Goal: Navigation & Orientation: Find specific page/section

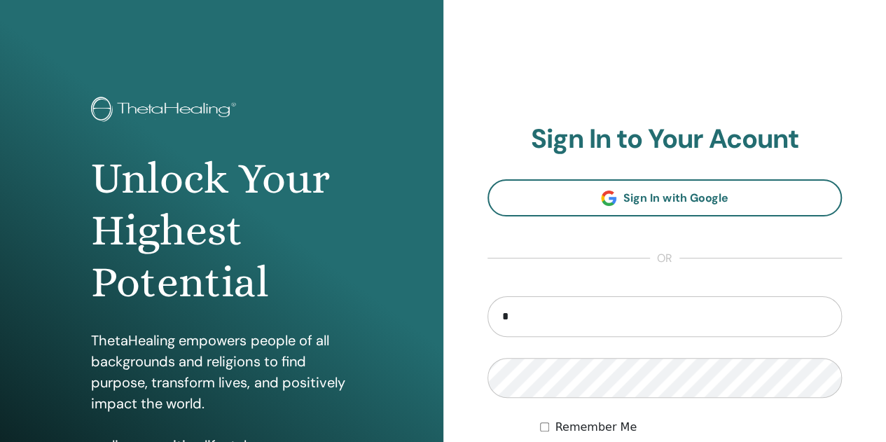
type input "**********"
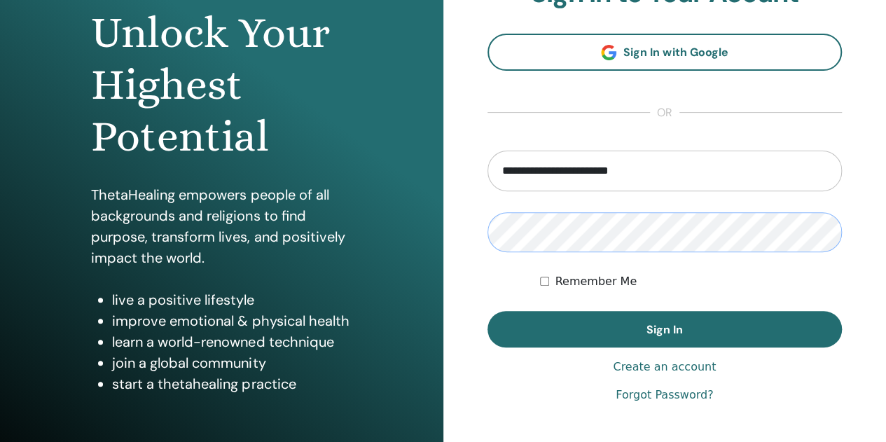
scroll to position [148, 0]
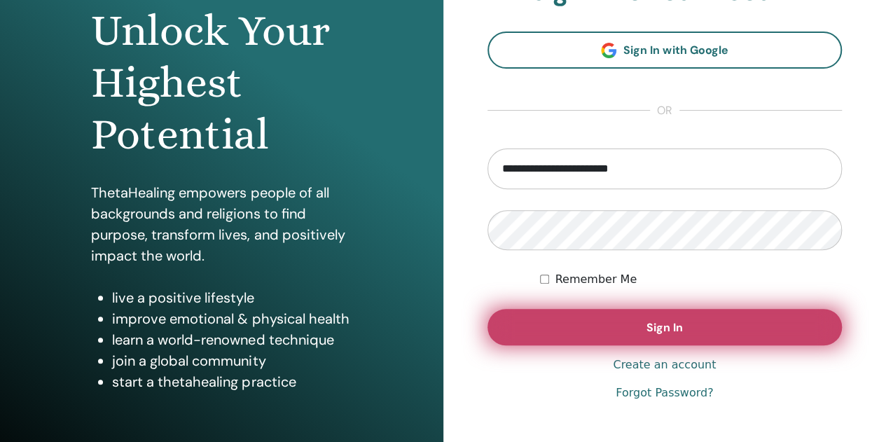
click at [686, 331] on button "Sign In" at bounding box center [664, 327] width 355 height 36
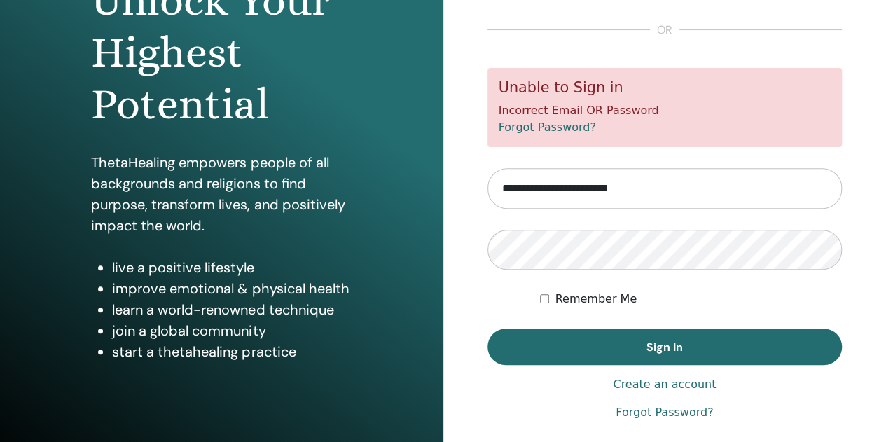
scroll to position [179, 0]
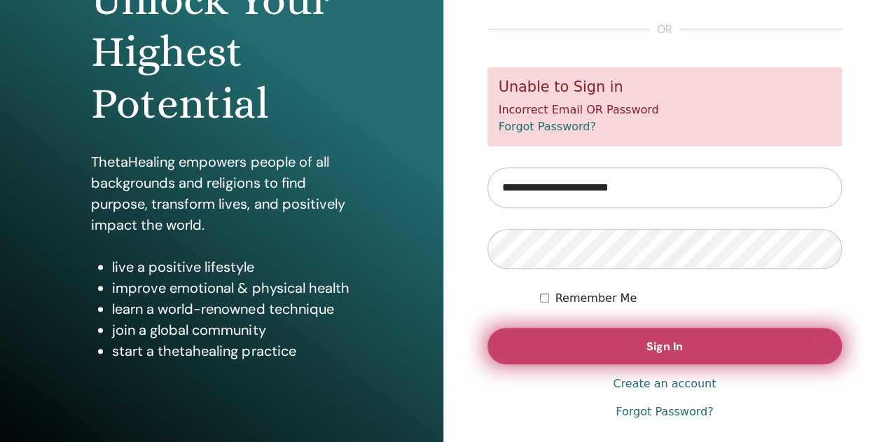
click at [731, 342] on button "Sign In" at bounding box center [664, 346] width 355 height 36
click at [734, 341] on button "Sign In" at bounding box center [664, 346] width 355 height 36
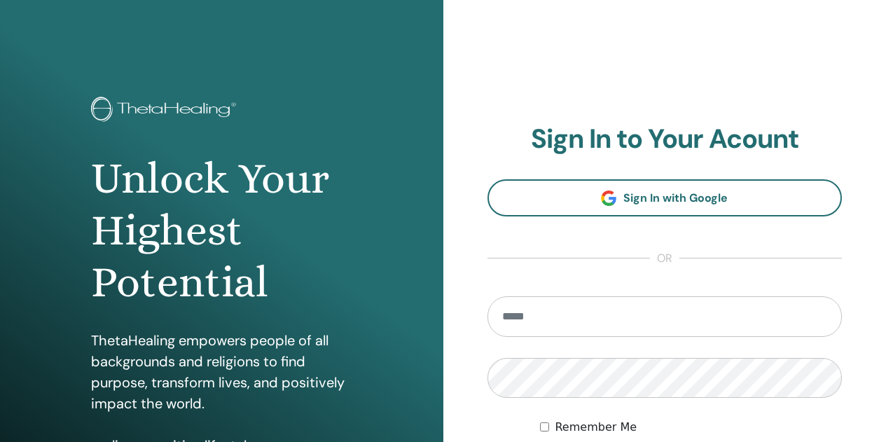
scroll to position [178, 0]
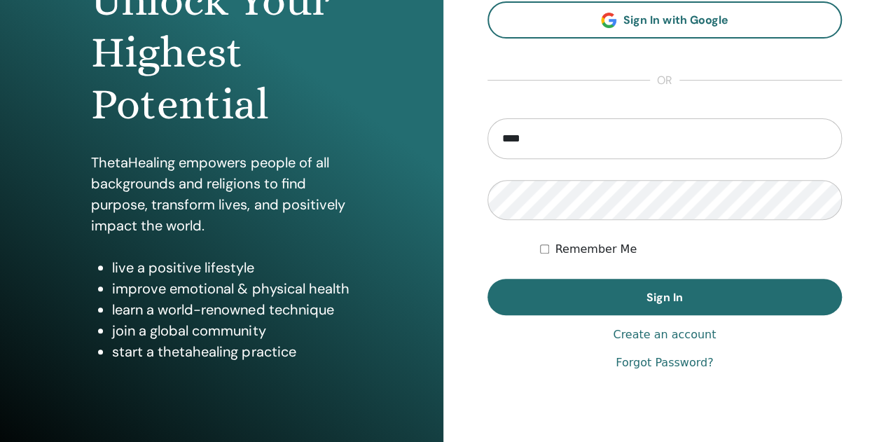
type input "**********"
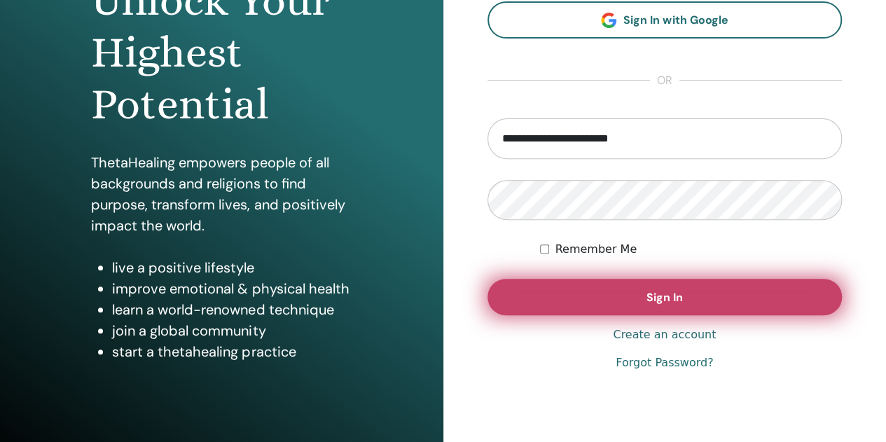
click at [722, 298] on button "Sign In" at bounding box center [664, 297] width 355 height 36
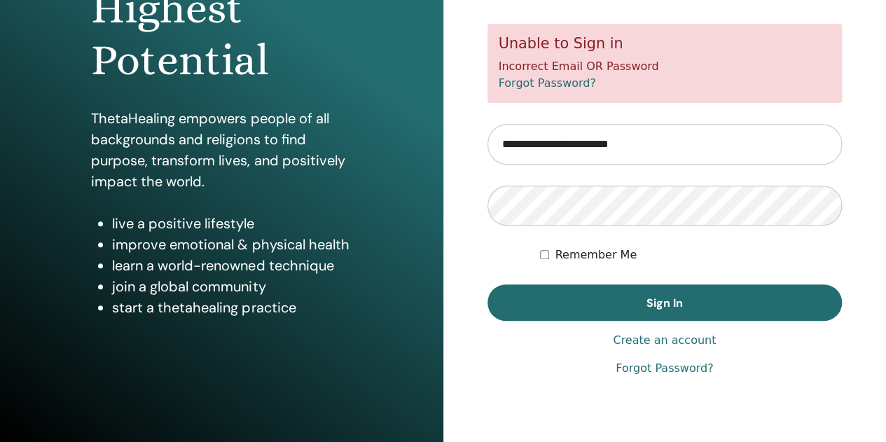
scroll to position [226, 0]
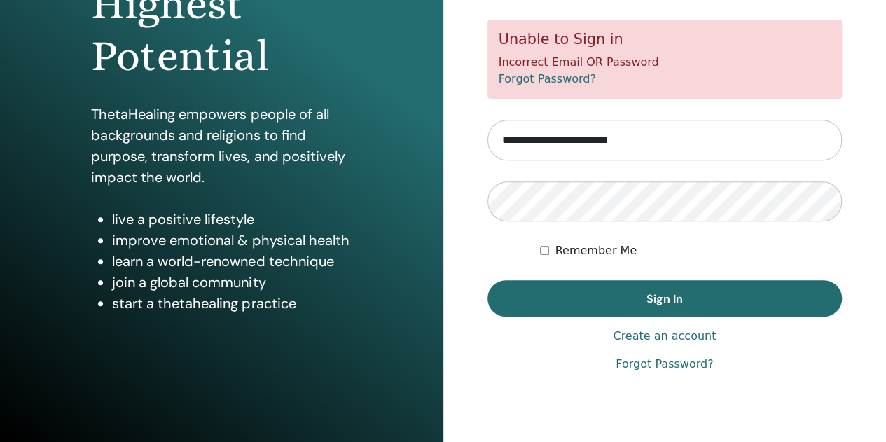
click at [695, 368] on link "Forgot Password?" at bounding box center [664, 364] width 97 height 17
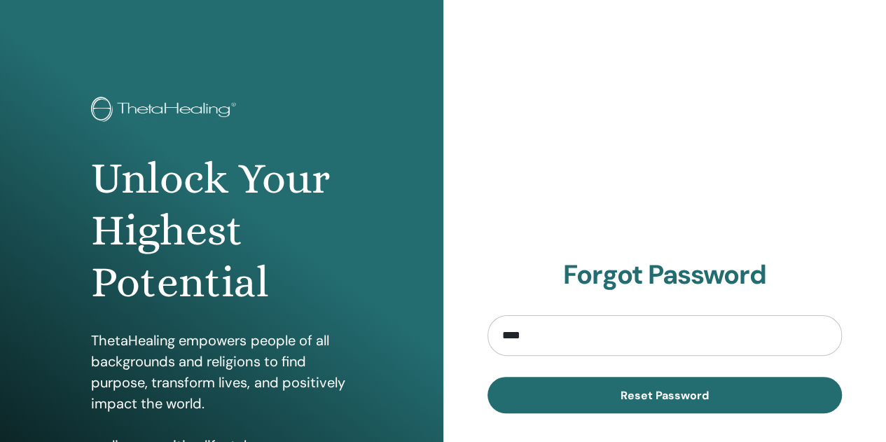
type input "**********"
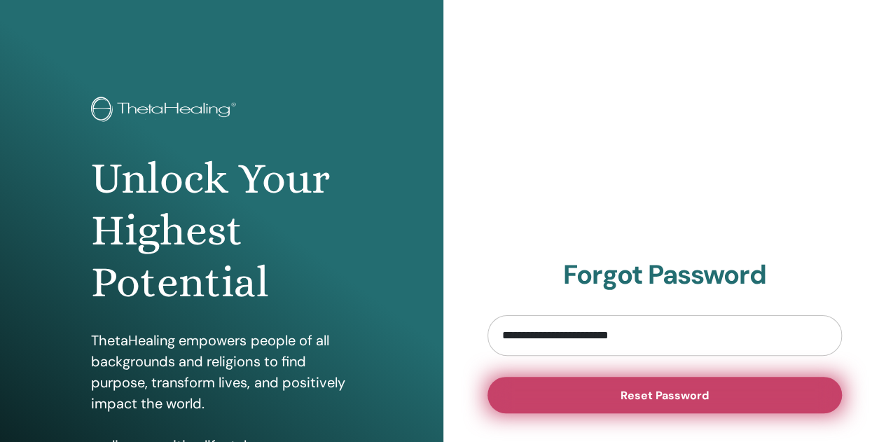
click at [699, 395] on span "Reset Password" at bounding box center [664, 395] width 88 height 15
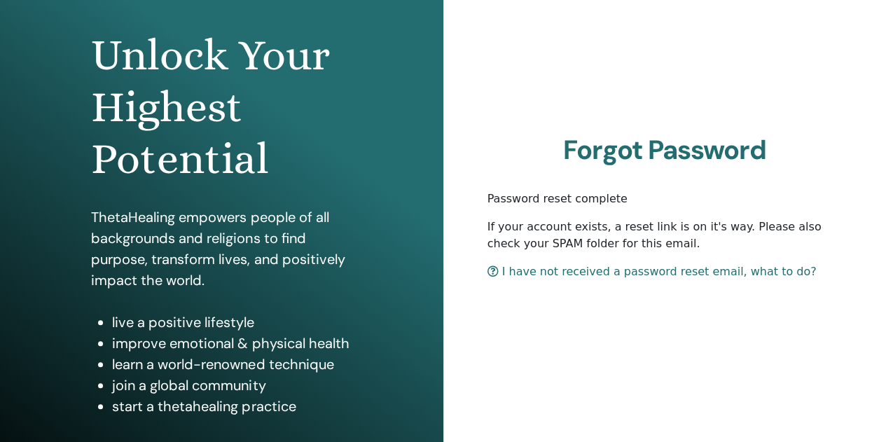
scroll to position [230, 0]
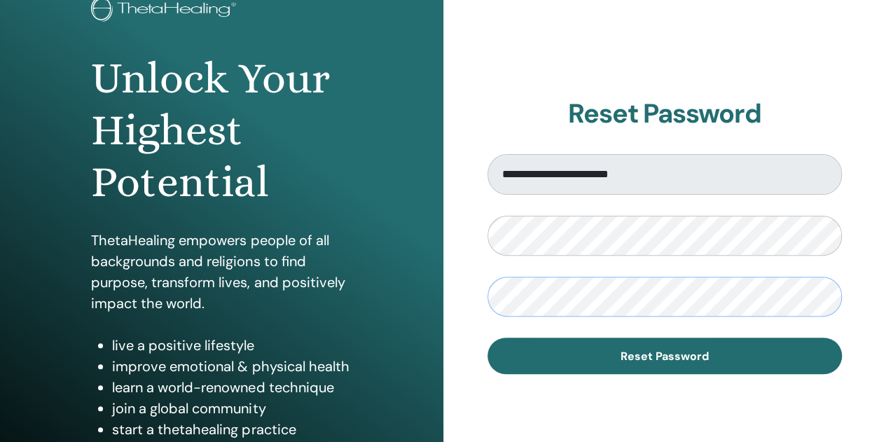
scroll to position [111, 0]
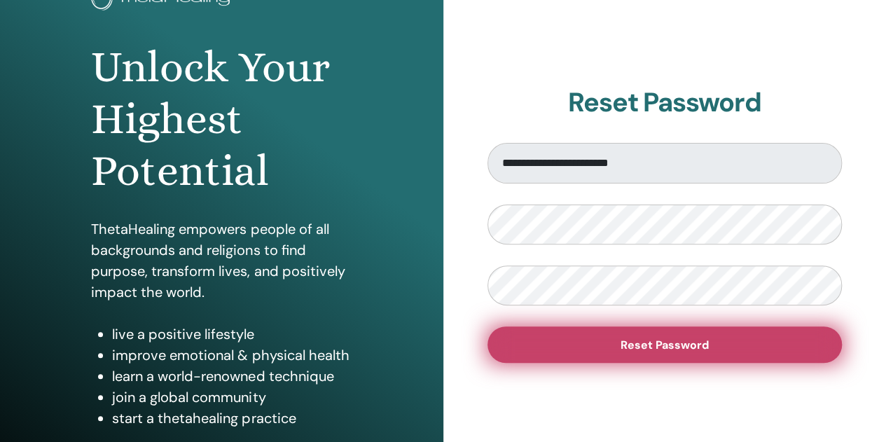
click at [677, 342] on span "Reset Password" at bounding box center [664, 345] width 88 height 15
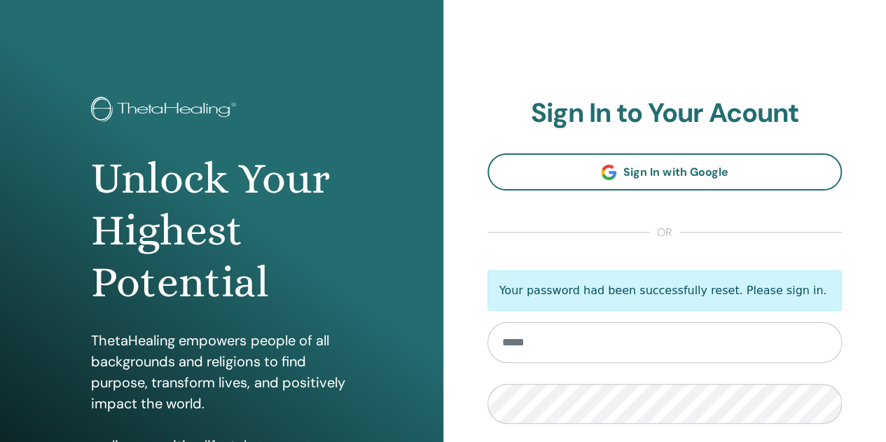
click at [650, 341] on input "email" at bounding box center [664, 342] width 355 height 41
type input "**********"
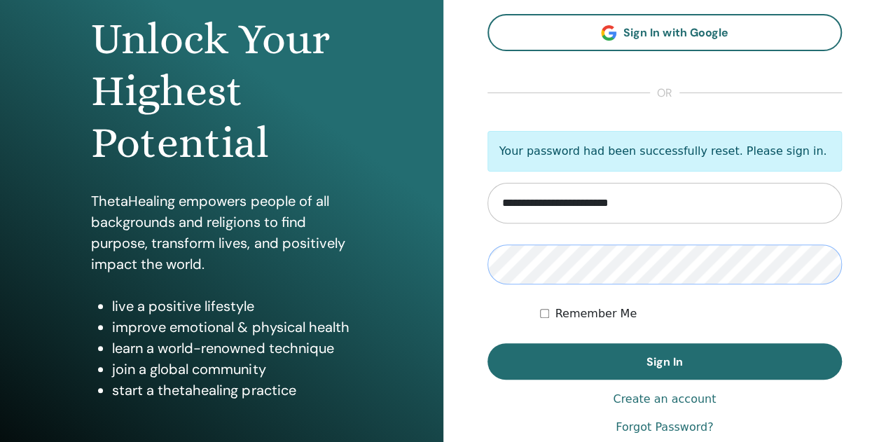
scroll to position [145, 0]
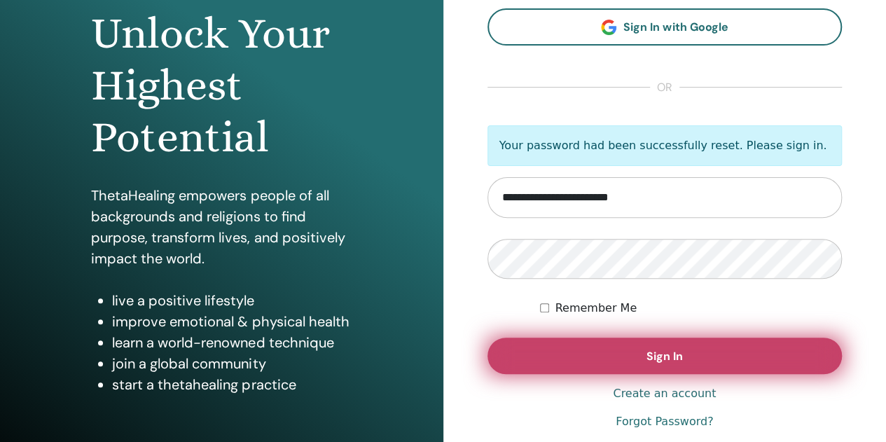
click at [675, 349] on span "Sign In" at bounding box center [664, 356] width 36 height 15
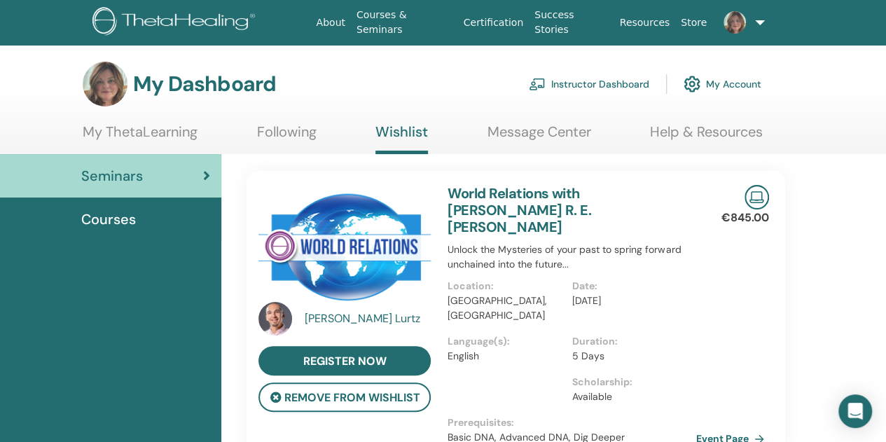
click at [169, 123] on link "My ThetaLearning" at bounding box center [140, 136] width 115 height 27
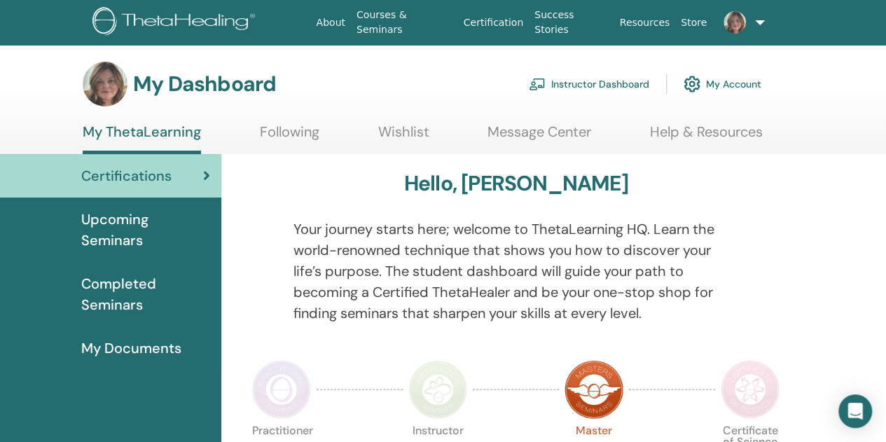
click at [117, 228] on span "Upcoming Seminars" at bounding box center [145, 230] width 129 height 42
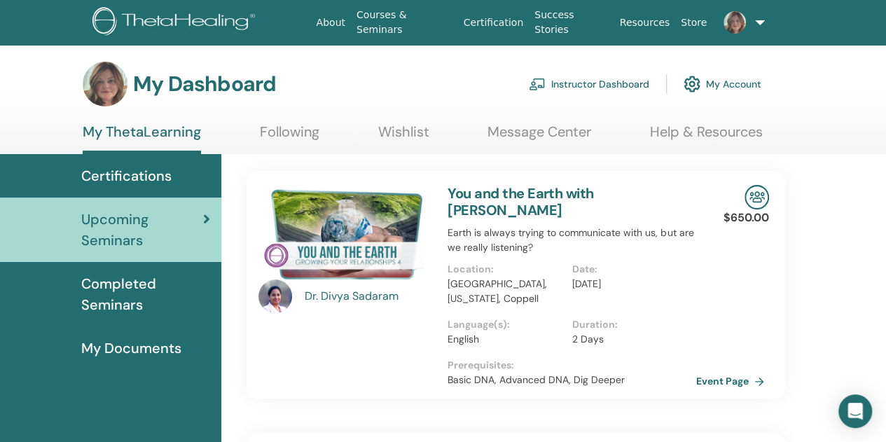
click at [102, 296] on span "Completed Seminars" at bounding box center [145, 294] width 129 height 42
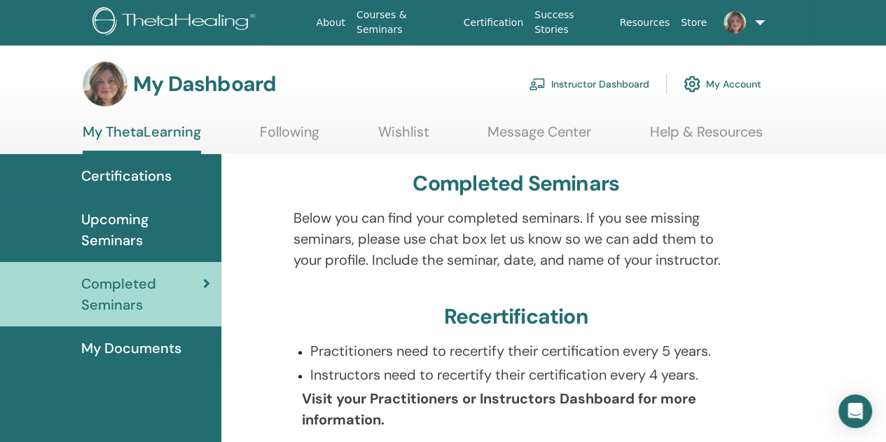
click at [104, 247] on span "Upcoming Seminars" at bounding box center [145, 230] width 129 height 42
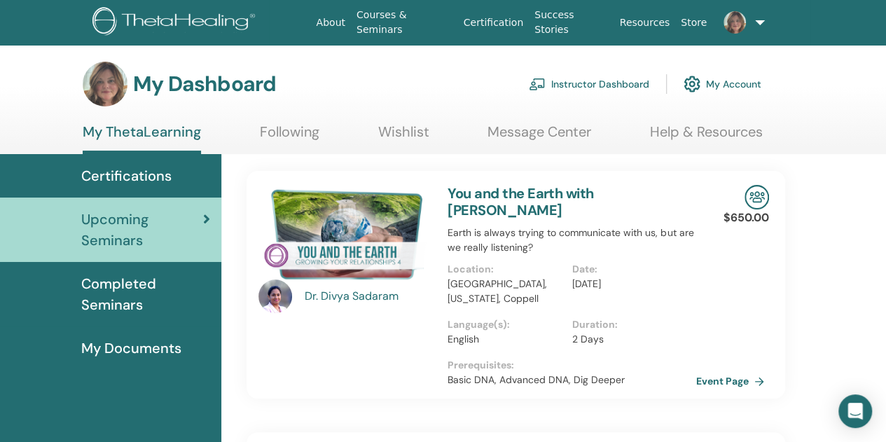
click at [403, 139] on link "Wishlist" at bounding box center [403, 136] width 51 height 27
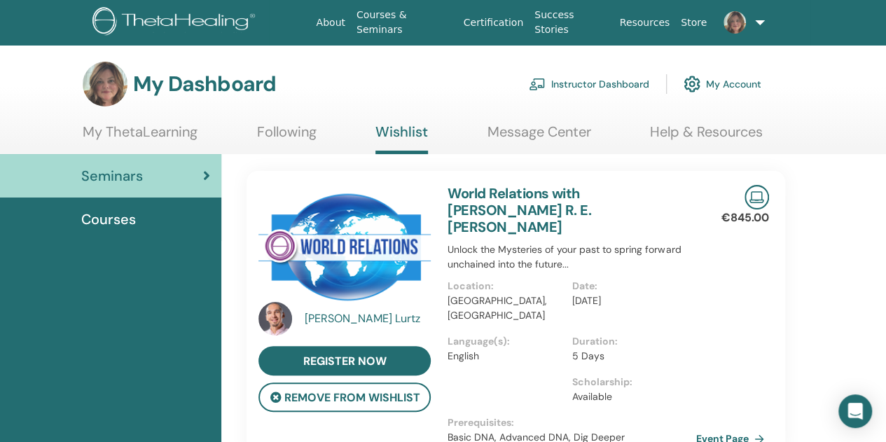
click at [739, 28] on img at bounding box center [734, 22] width 22 height 22
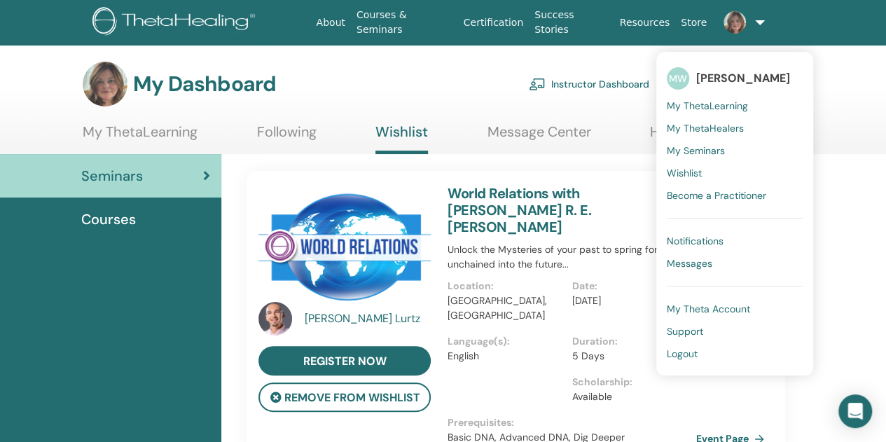
click at [724, 242] on link "Notifications" at bounding box center [735, 241] width 136 height 22
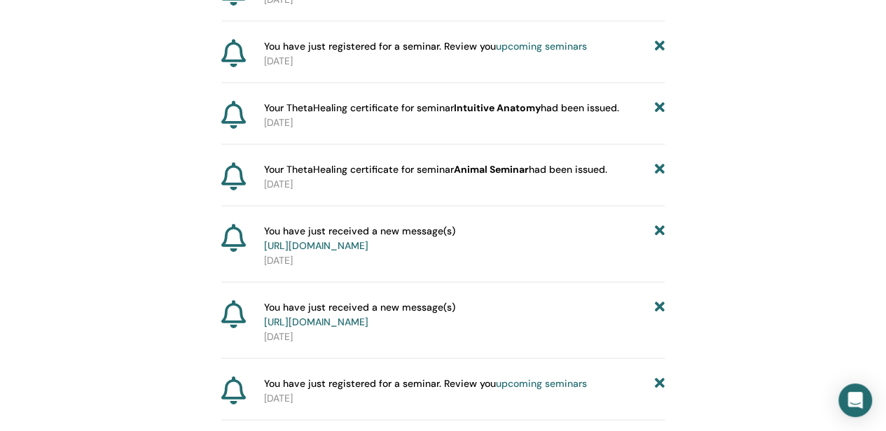
scroll to position [4103, 0]
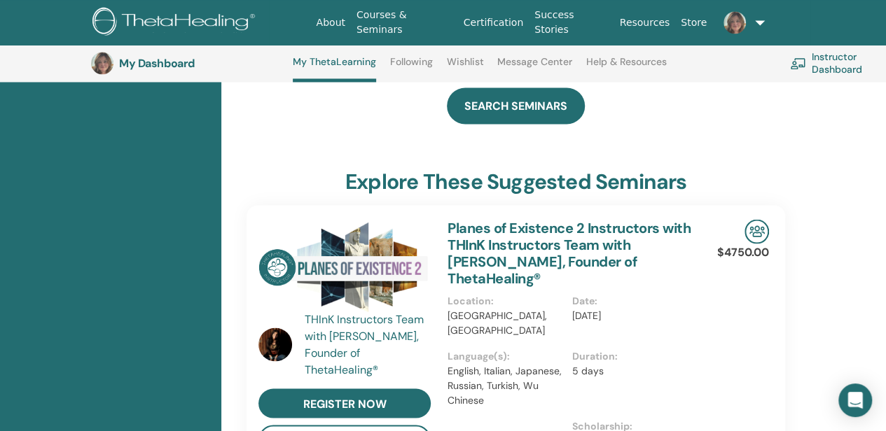
scroll to position [1132, 0]
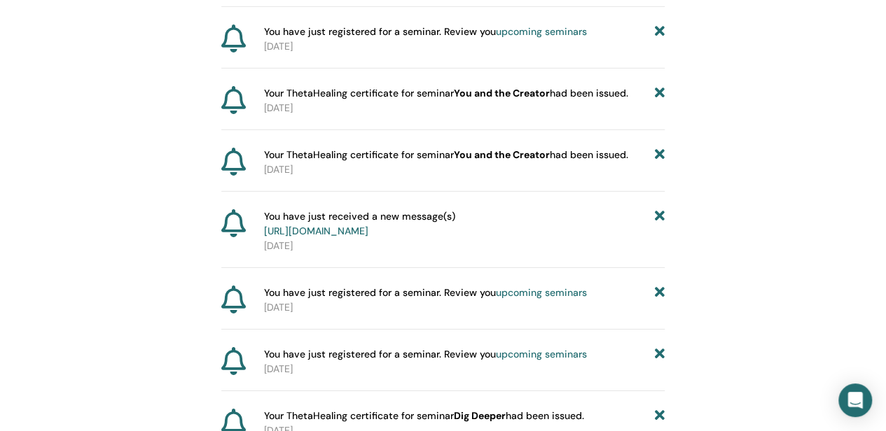
scroll to position [4895, 0]
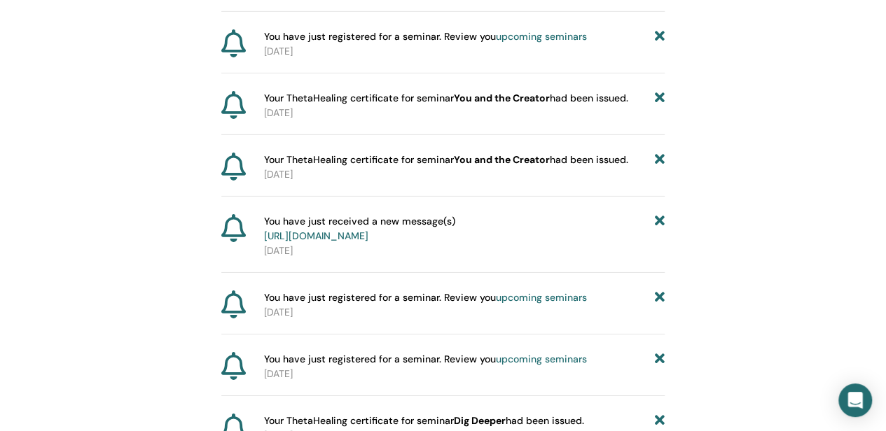
click at [567, 43] on link "upcoming seminars" at bounding box center [541, 36] width 91 height 13
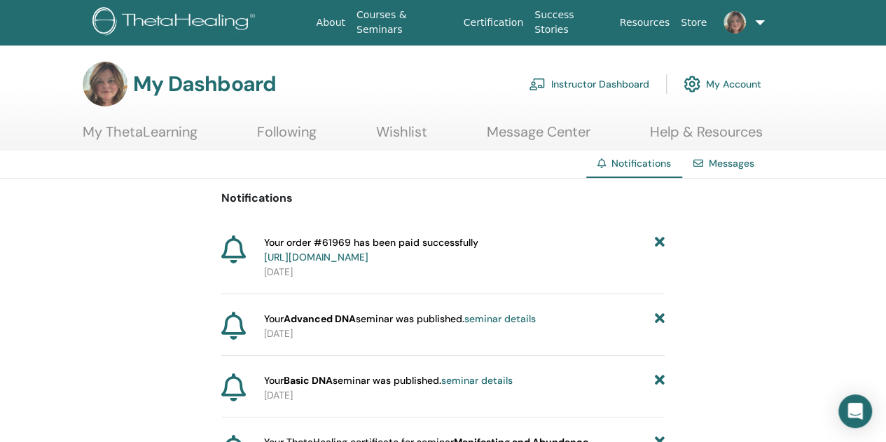
click at [730, 166] on link "Messages" at bounding box center [732, 163] width 46 height 13
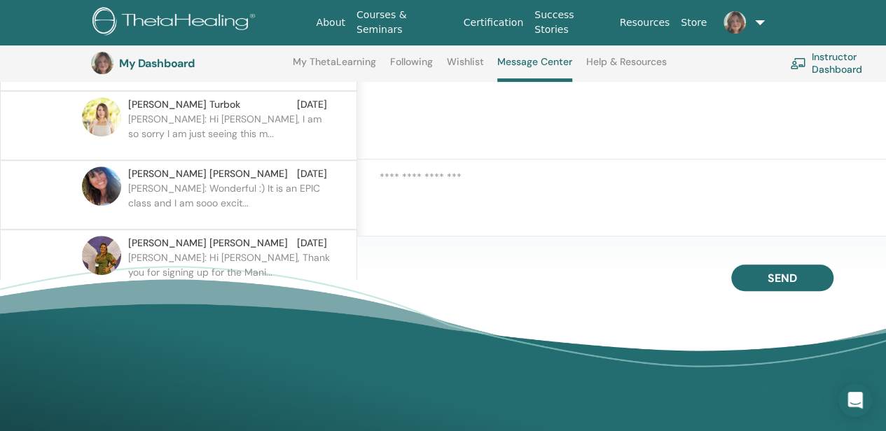
scroll to position [207, 0]
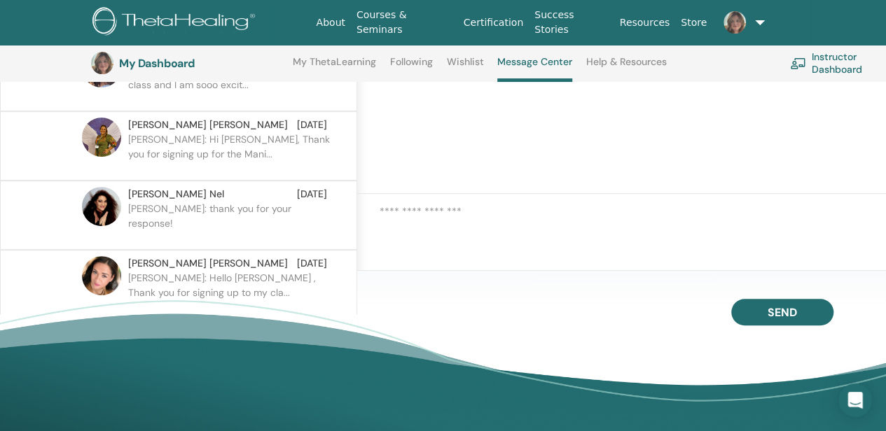
scroll to position [155, 0]
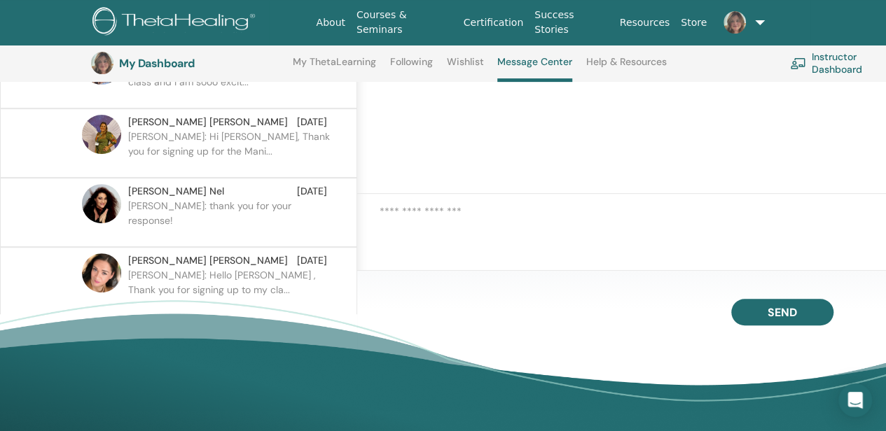
click at [262, 212] on p "[PERSON_NAME]: thank you for your response!" at bounding box center [229, 220] width 203 height 42
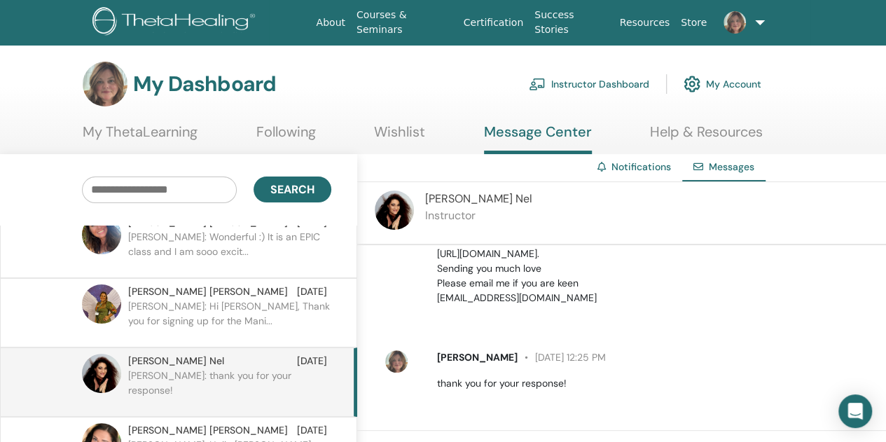
click at [441, 24] on link "Courses & Seminars" at bounding box center [404, 22] width 107 height 41
